Goal: Task Accomplishment & Management: Manage account settings

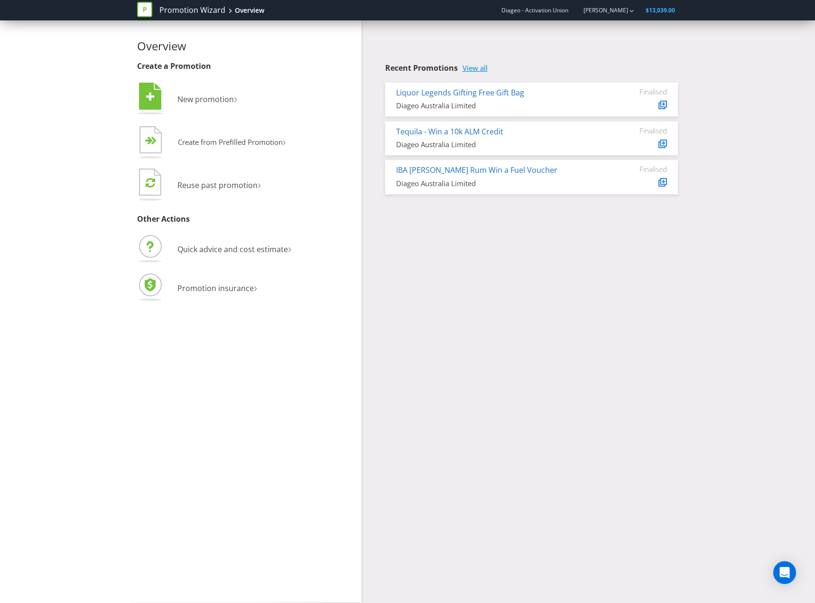
click at [484, 64] on link "View all" at bounding box center [475, 68] width 25 height 8
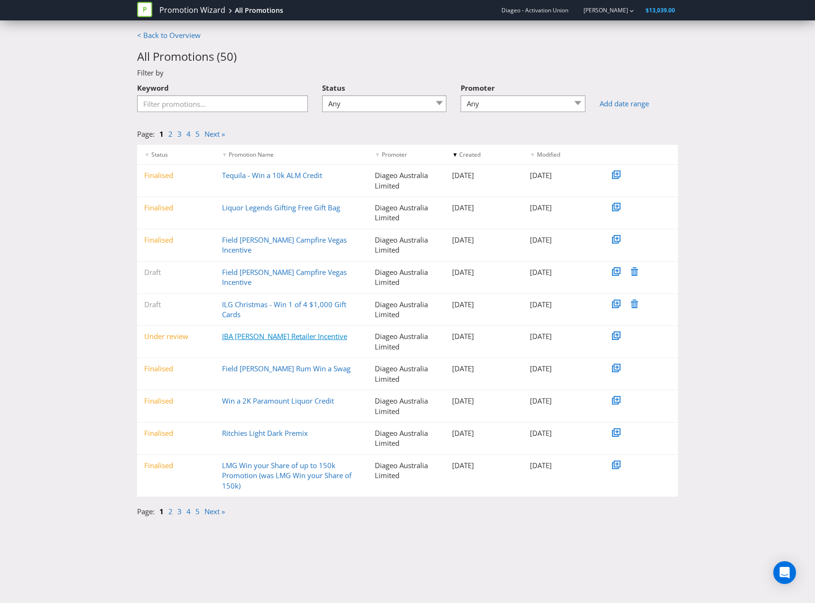
click at [296, 334] on link "IBA [PERSON_NAME] Retailer Incentive" at bounding box center [284, 335] width 125 height 9
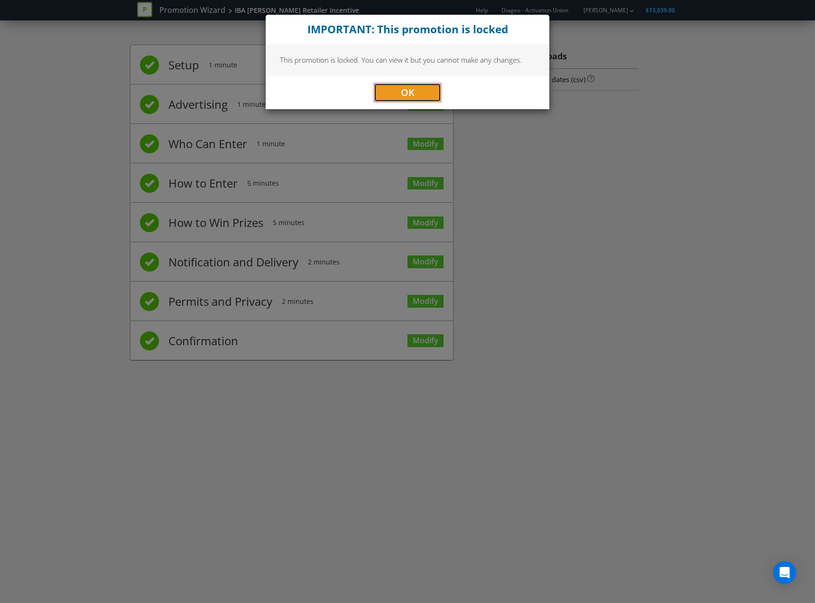
click at [410, 98] on span "OK" at bounding box center [408, 92] width 14 height 13
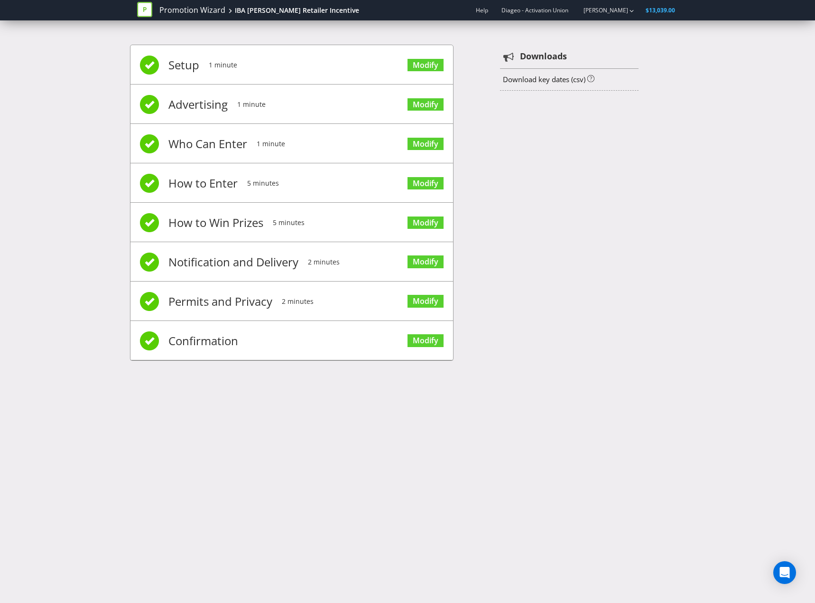
click at [344, 357] on li "Confirmation Modify" at bounding box center [291, 340] width 323 height 39
click at [418, 341] on link "Modify" at bounding box center [426, 340] width 36 height 13
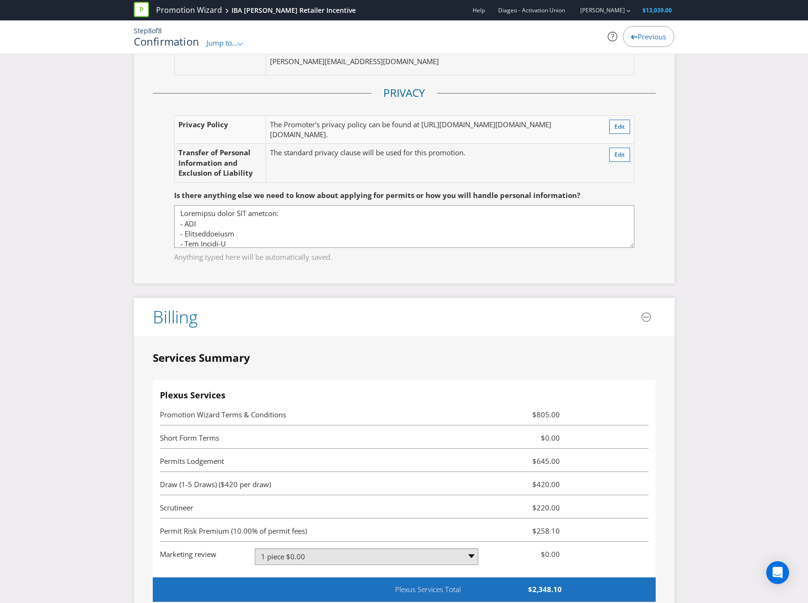
scroll to position [2610, 0]
